Goal: Complete application form: Complete application form

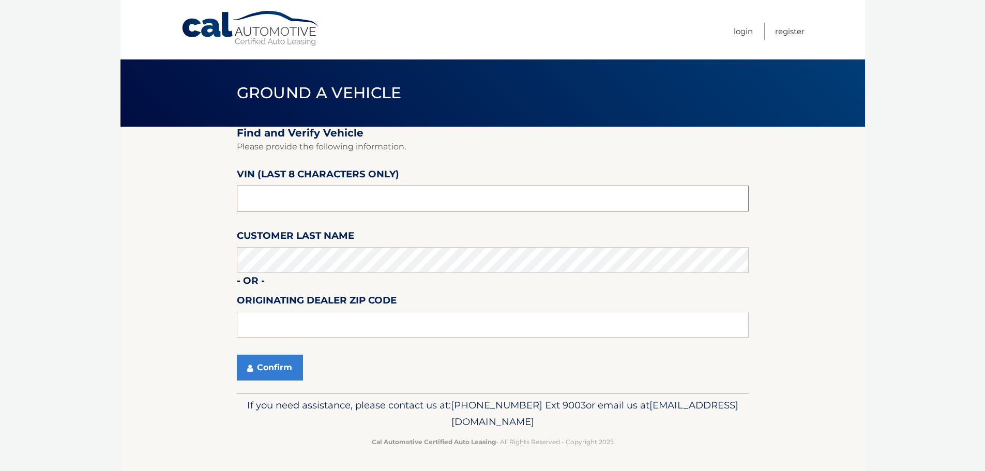
click at [364, 197] on input "text" at bounding box center [493, 199] width 512 height 26
type input "nm119538"
type input "33073"
click at [248, 377] on button "Confirm" at bounding box center [270, 368] width 66 height 26
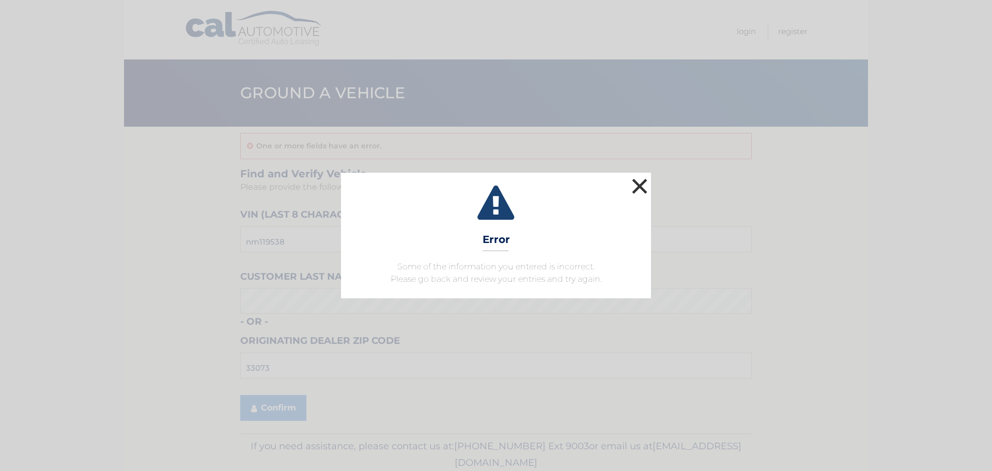
click at [634, 196] on button "×" at bounding box center [640, 186] width 21 height 21
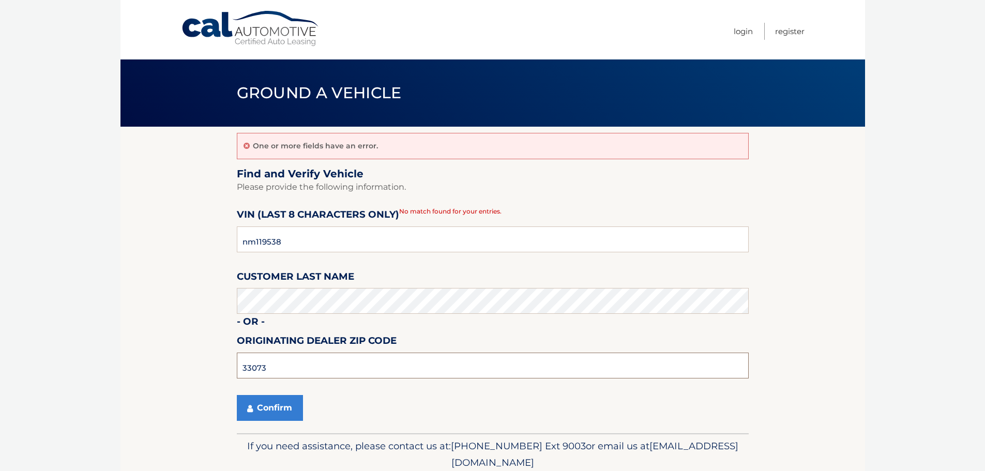
click at [341, 357] on input "33073" at bounding box center [493, 365] width 512 height 26
type input "33483"
click at [286, 406] on button "Confirm" at bounding box center [270, 408] width 66 height 26
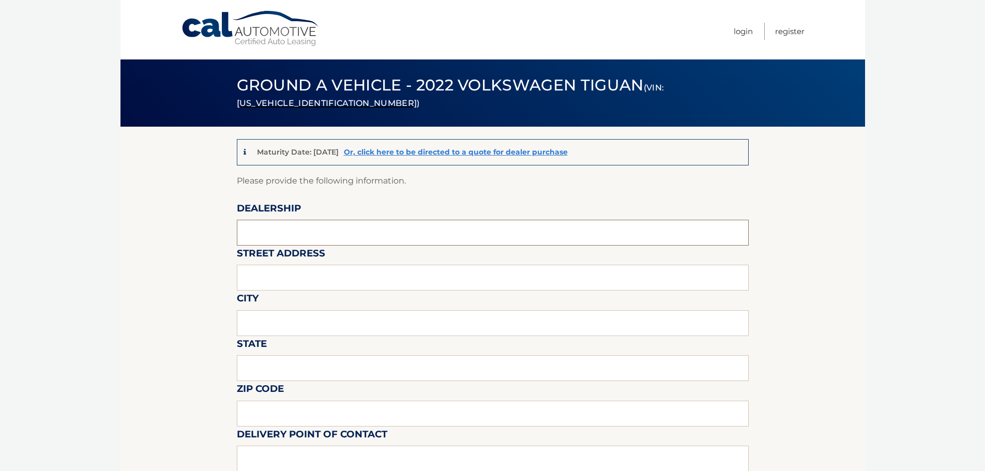
click at [307, 240] on input "text" at bounding box center [493, 233] width 512 height 26
type input "[PERSON_NAME] MOTOR COMPANY"
click at [344, 285] on input "text" at bounding box center [493, 278] width 512 height 26
type input "[STREET_ADDRESS]"
click at [317, 364] on input "text" at bounding box center [493, 368] width 512 height 26
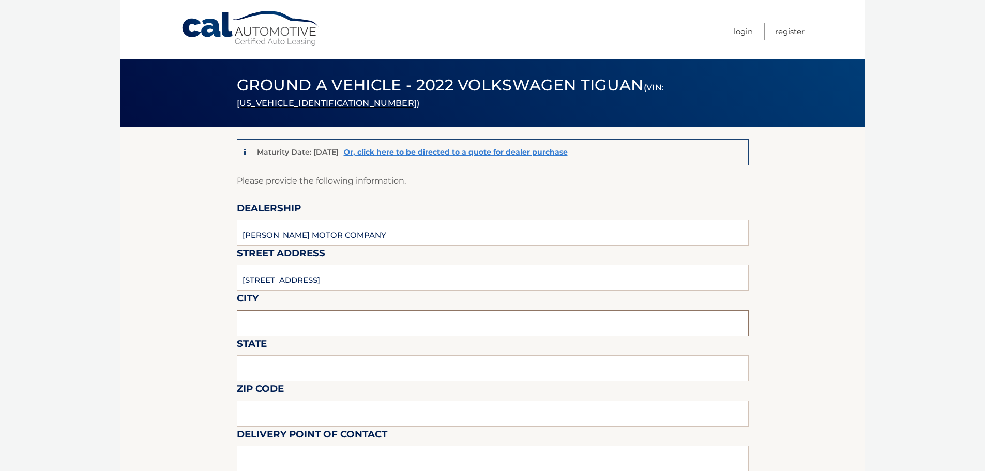
click at [320, 321] on input "text" at bounding box center [493, 323] width 512 height 26
type input "COCONUT CREEK"
type input "Florida"
type input "33073"
type input "DEANTE POWELL"
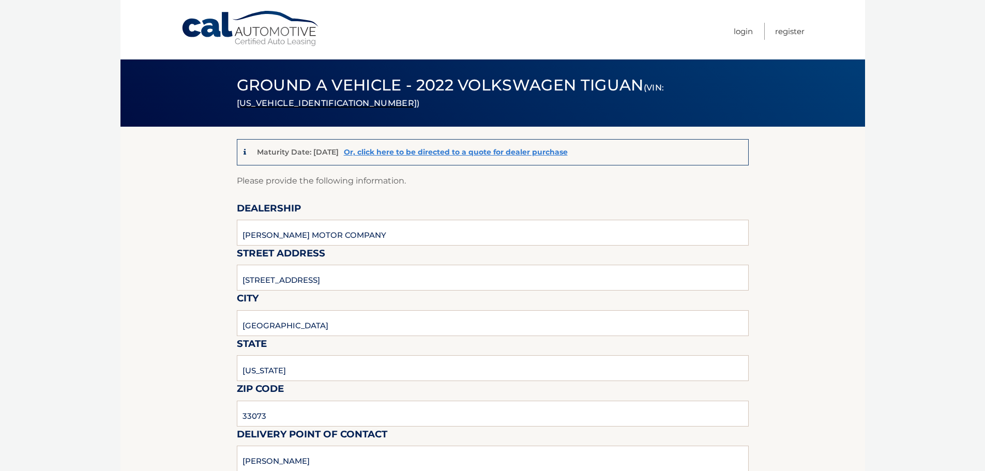
type input "9548503820"
type input "DEANTE.POWELL@GMAIL.COM"
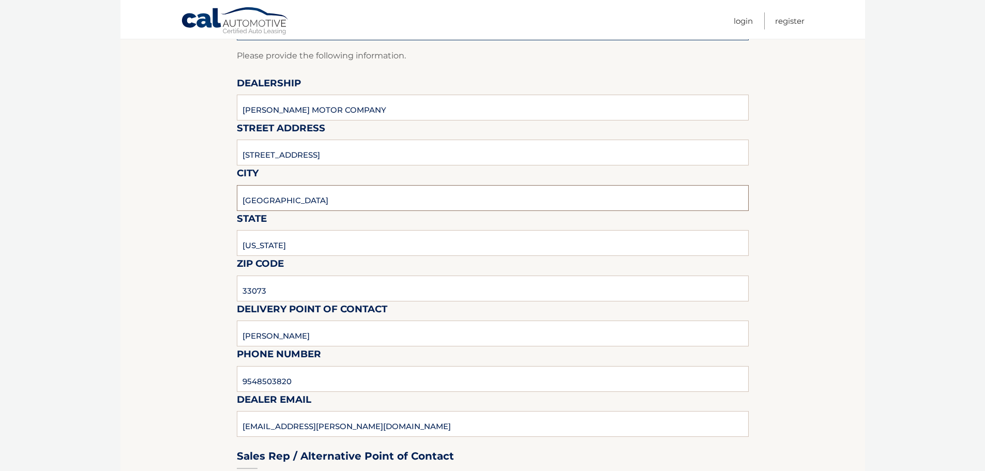
scroll to position [155, 0]
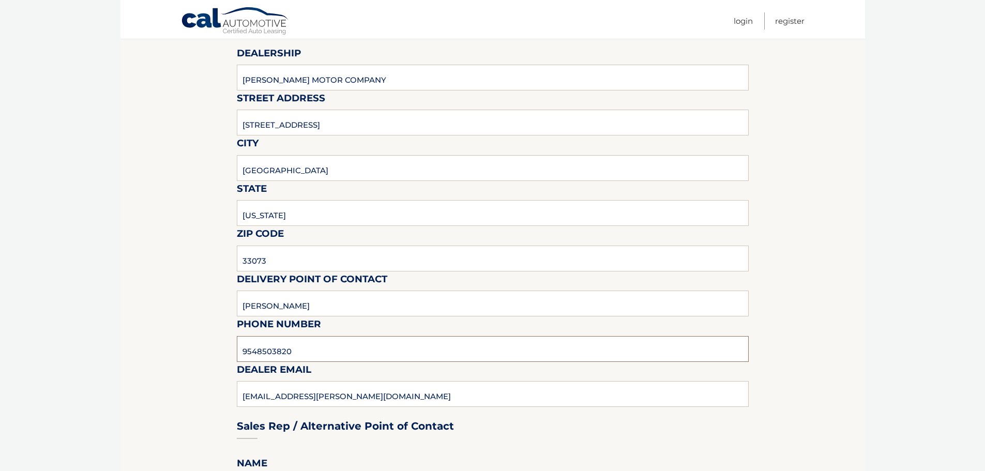
click at [335, 355] on input "9548503820" at bounding box center [493, 349] width 512 height 26
type input "954-590-3760"
click at [342, 402] on div "Sales Rep / Alternative Point of Contact" at bounding box center [493, 406] width 512 height 73
click at [349, 342] on input "954-590-3760" at bounding box center [493, 349] width 512 height 26
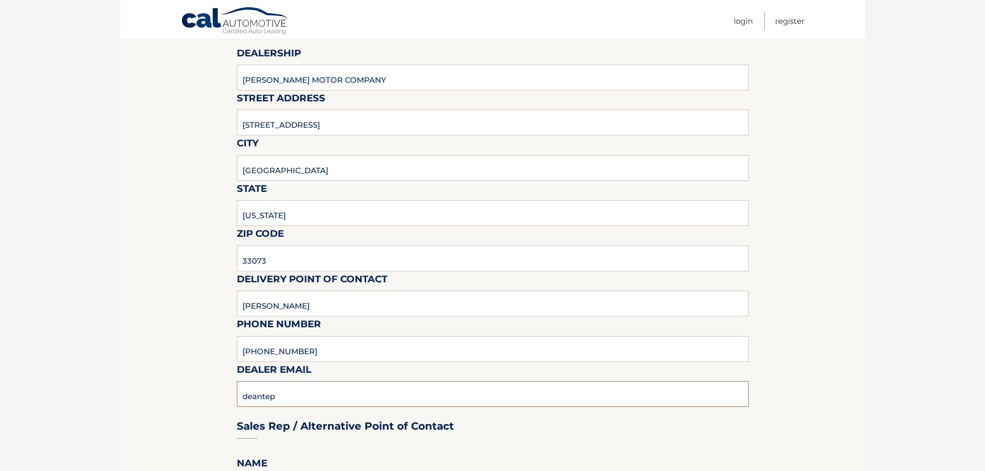
type input "DEANTEP@GUNTHERCREEK.NET"
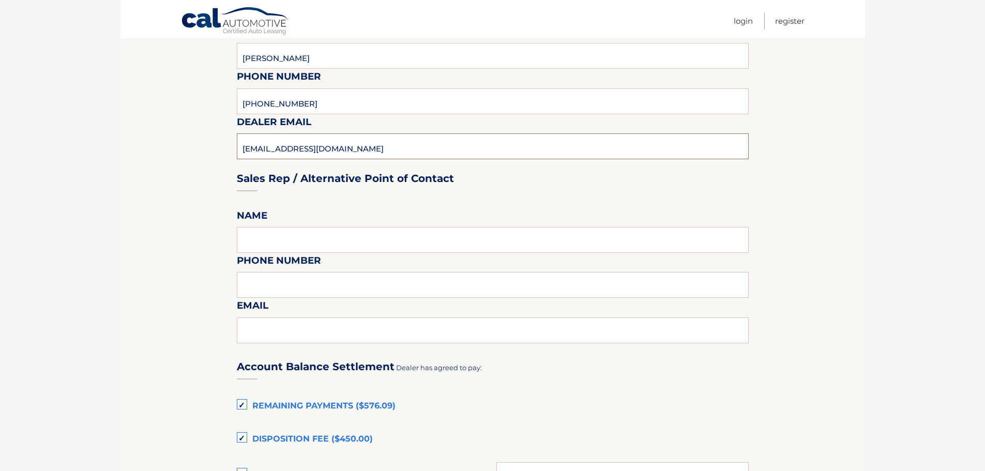
scroll to position [465, 0]
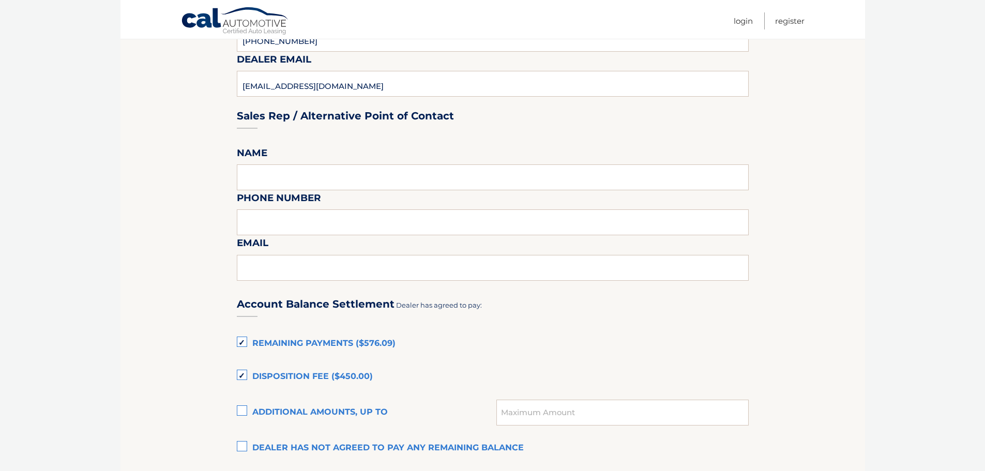
click at [245, 375] on label "Disposition Fee ($450.00)" at bounding box center [493, 376] width 512 height 21
click at [0, 0] on input "Disposition Fee ($450.00)" at bounding box center [0, 0] width 0 height 0
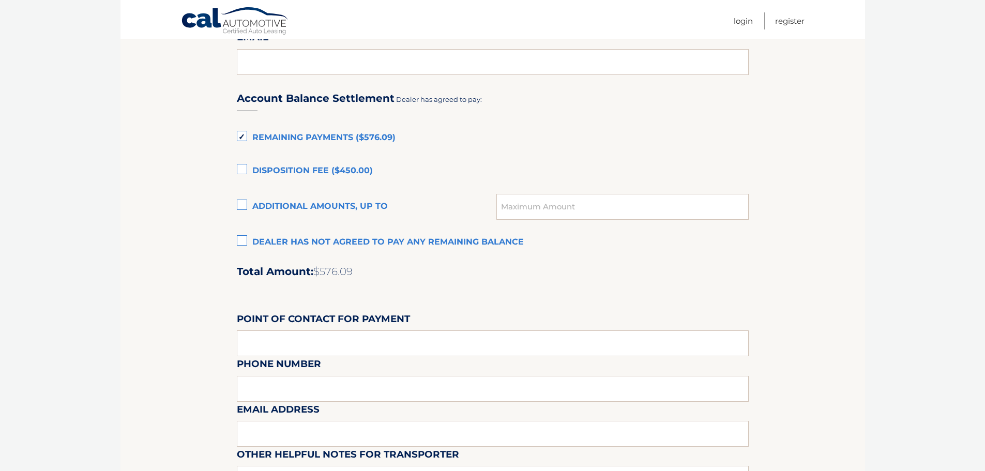
scroll to position [672, 0]
click at [350, 345] on input "text" at bounding box center [493, 342] width 512 height 26
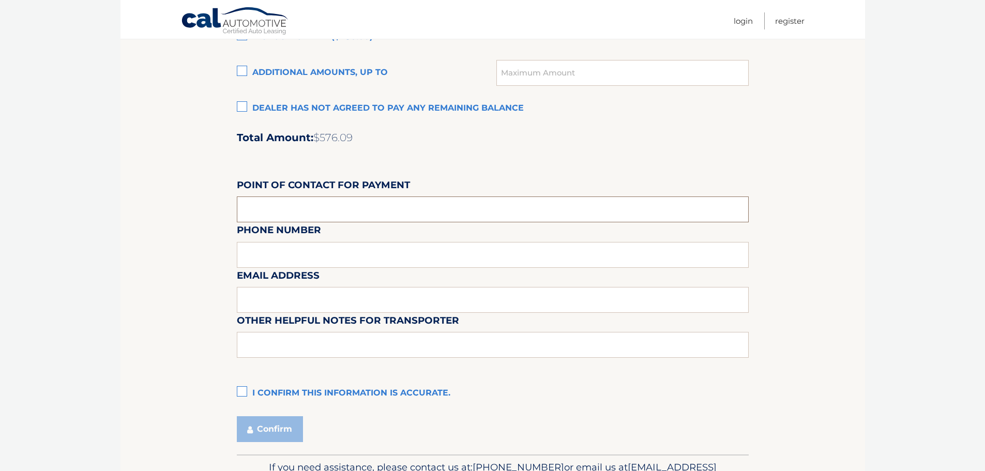
scroll to position [827, 0]
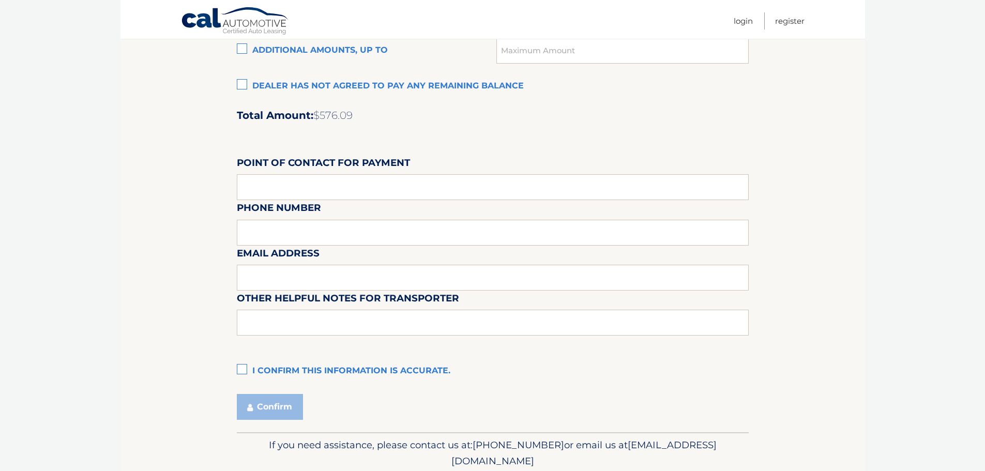
click at [245, 371] on label "I confirm this information is accurate." at bounding box center [493, 371] width 512 height 21
click at [0, 0] on input "I confirm this information is accurate." at bounding box center [0, 0] width 0 height 0
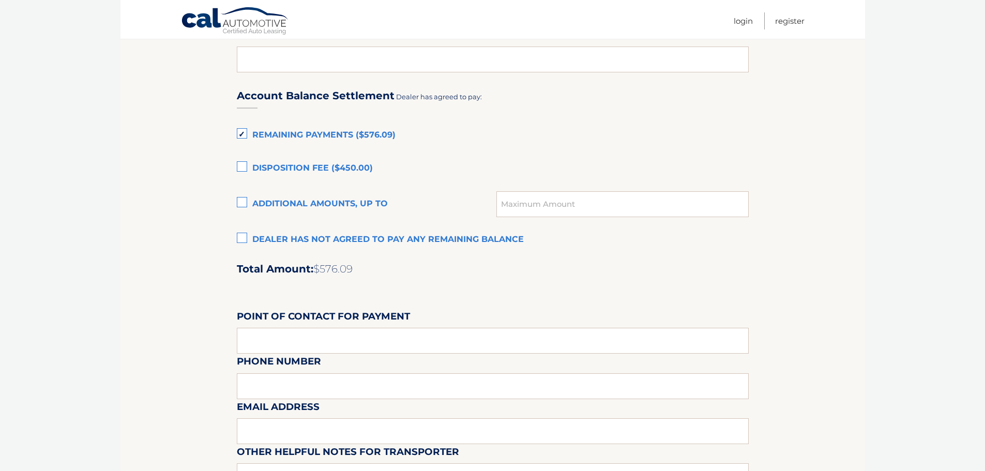
scroll to position [672, 0]
click at [245, 175] on label "Disposition Fee ($450.00)" at bounding box center [493, 170] width 512 height 21
click at [0, 0] on input "Disposition Fee ($450.00)" at bounding box center [0, 0] width 0 height 0
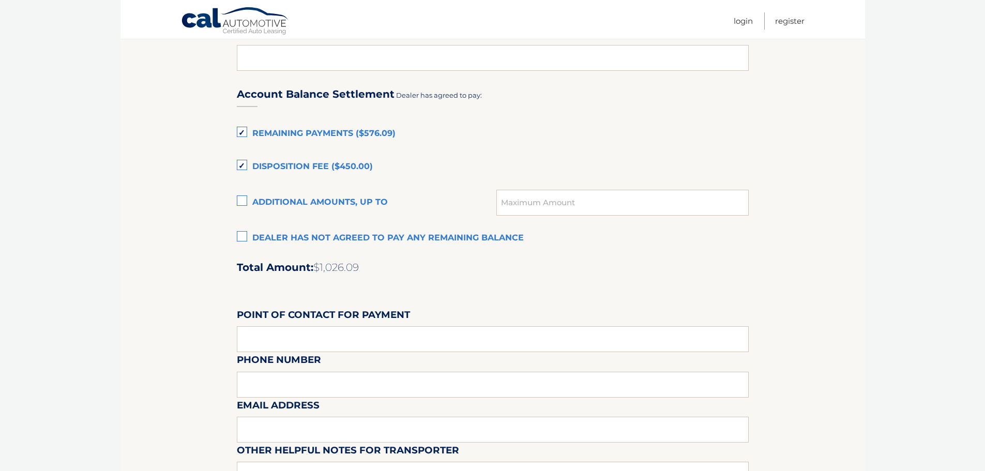
scroll to position [660, 0]
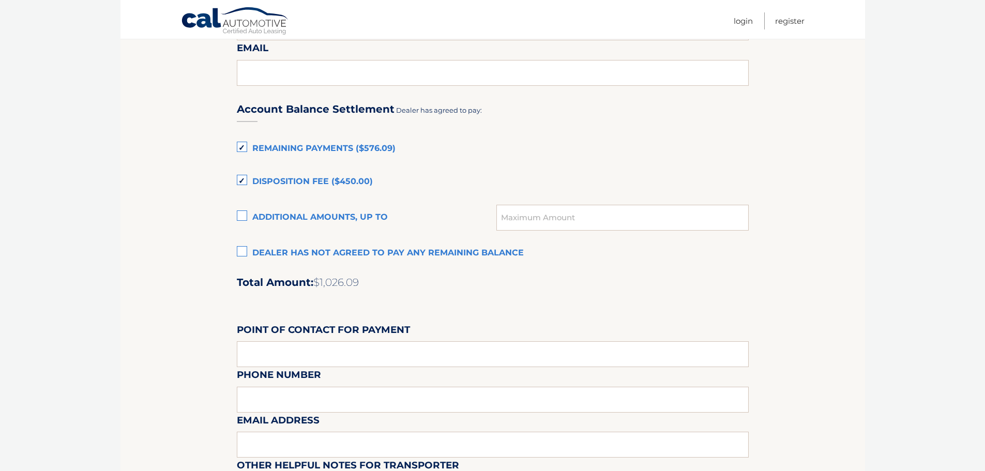
click at [240, 183] on label "Disposition Fee ($450.00)" at bounding box center [493, 182] width 512 height 21
click at [0, 0] on input "Disposition Fee ($450.00)" at bounding box center [0, 0] width 0 height 0
click at [243, 176] on label "Disposition Fee ($450.00)" at bounding box center [493, 182] width 512 height 21
click at [0, 0] on input "Disposition Fee ($450.00)" at bounding box center [0, 0] width 0 height 0
click at [242, 177] on label "Disposition Fee ($450.00)" at bounding box center [493, 182] width 512 height 21
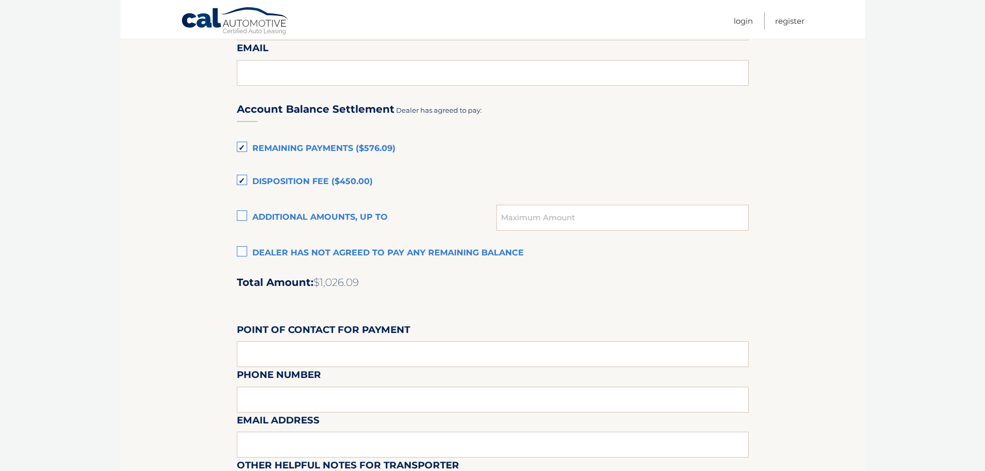
click at [0, 0] on input "Disposition Fee ($450.00)" at bounding box center [0, 0] width 0 height 0
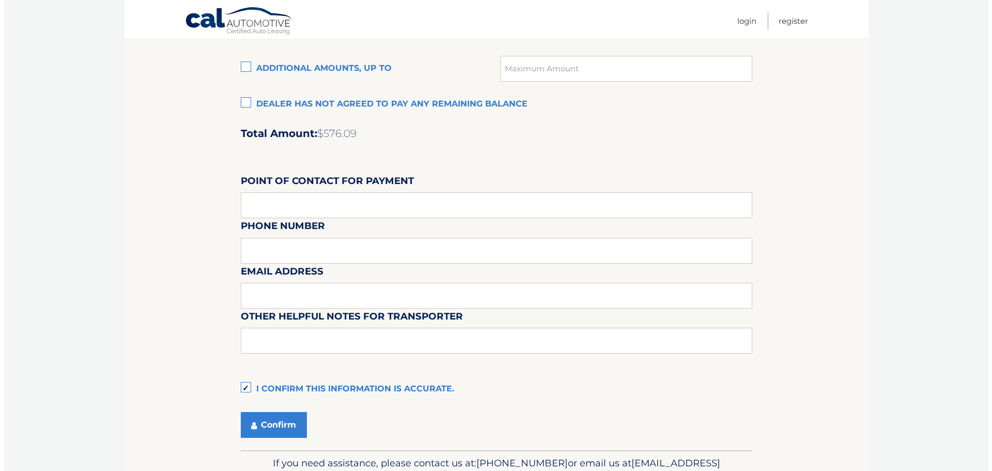
scroll to position [867, 0]
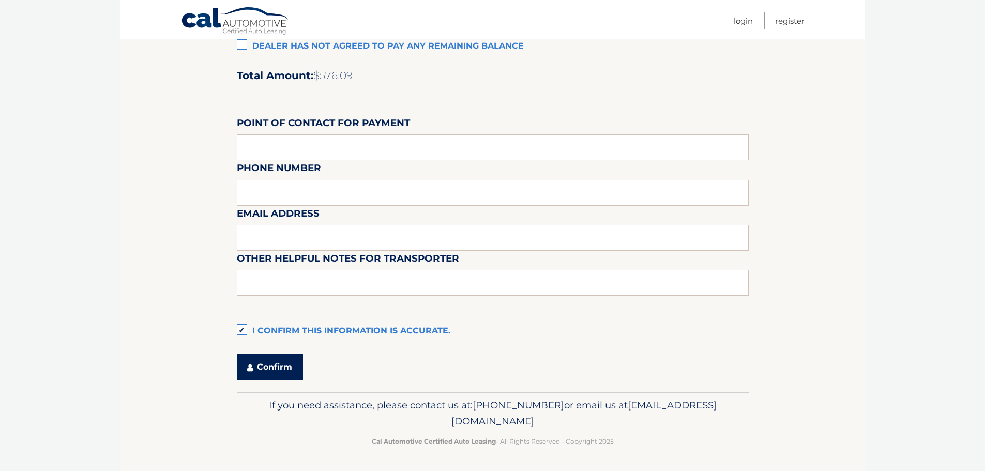
click at [290, 372] on button "Confirm" at bounding box center [270, 367] width 66 height 26
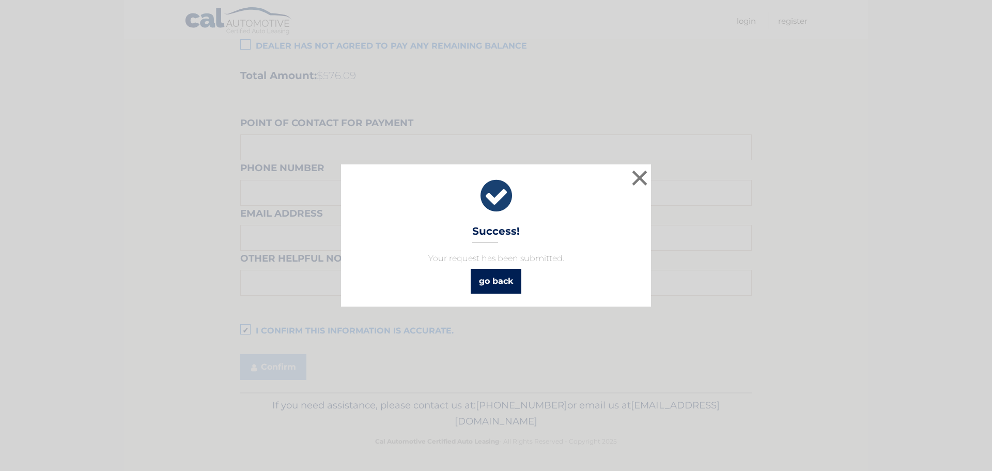
click at [502, 278] on link "go back" at bounding box center [496, 281] width 51 height 25
